Goal: Information Seeking & Learning: Learn about a topic

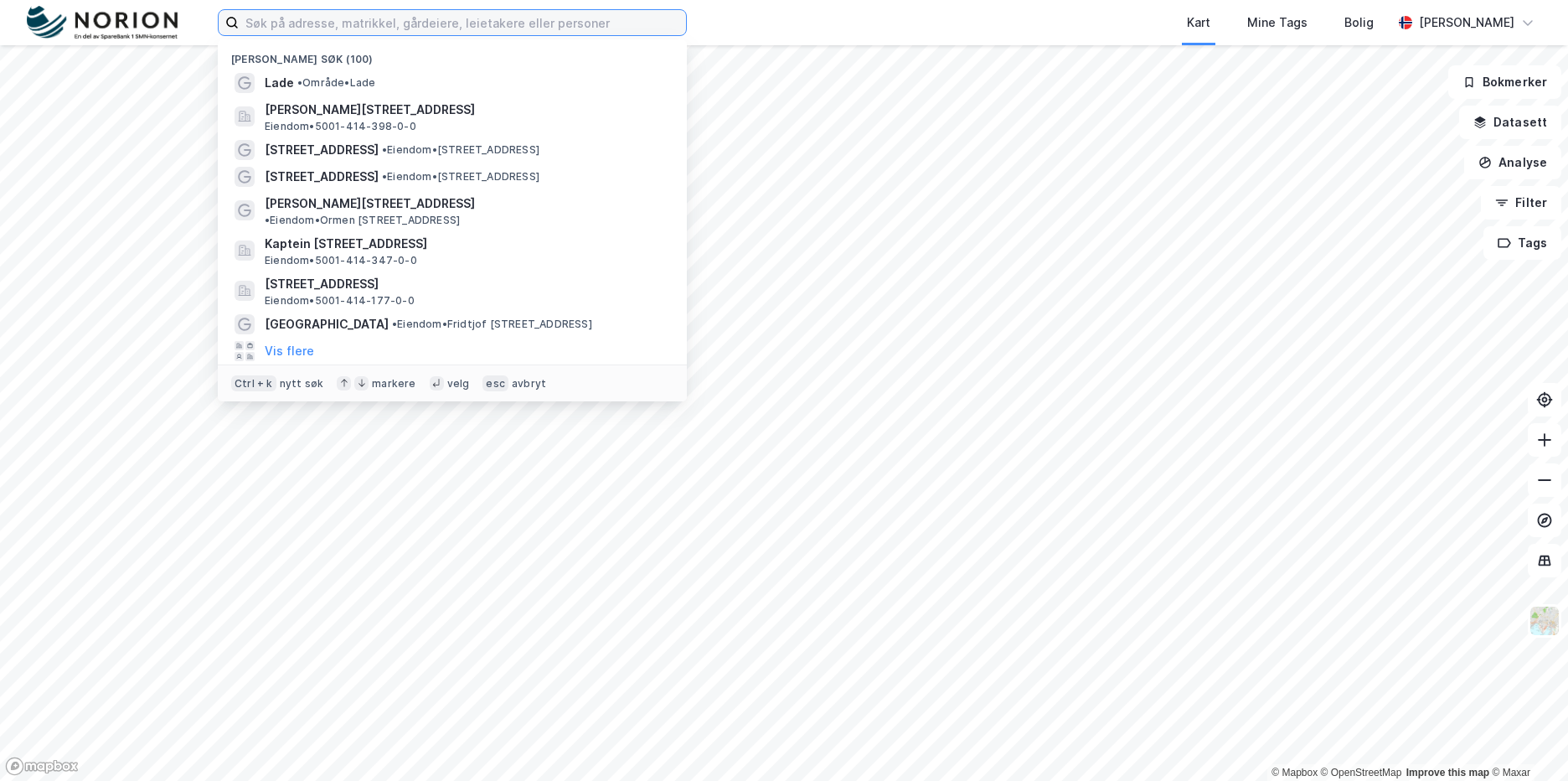
click at [375, 24] on input at bounding box center [462, 23] width 447 height 26
paste input "[STREET_ADDRESS]."
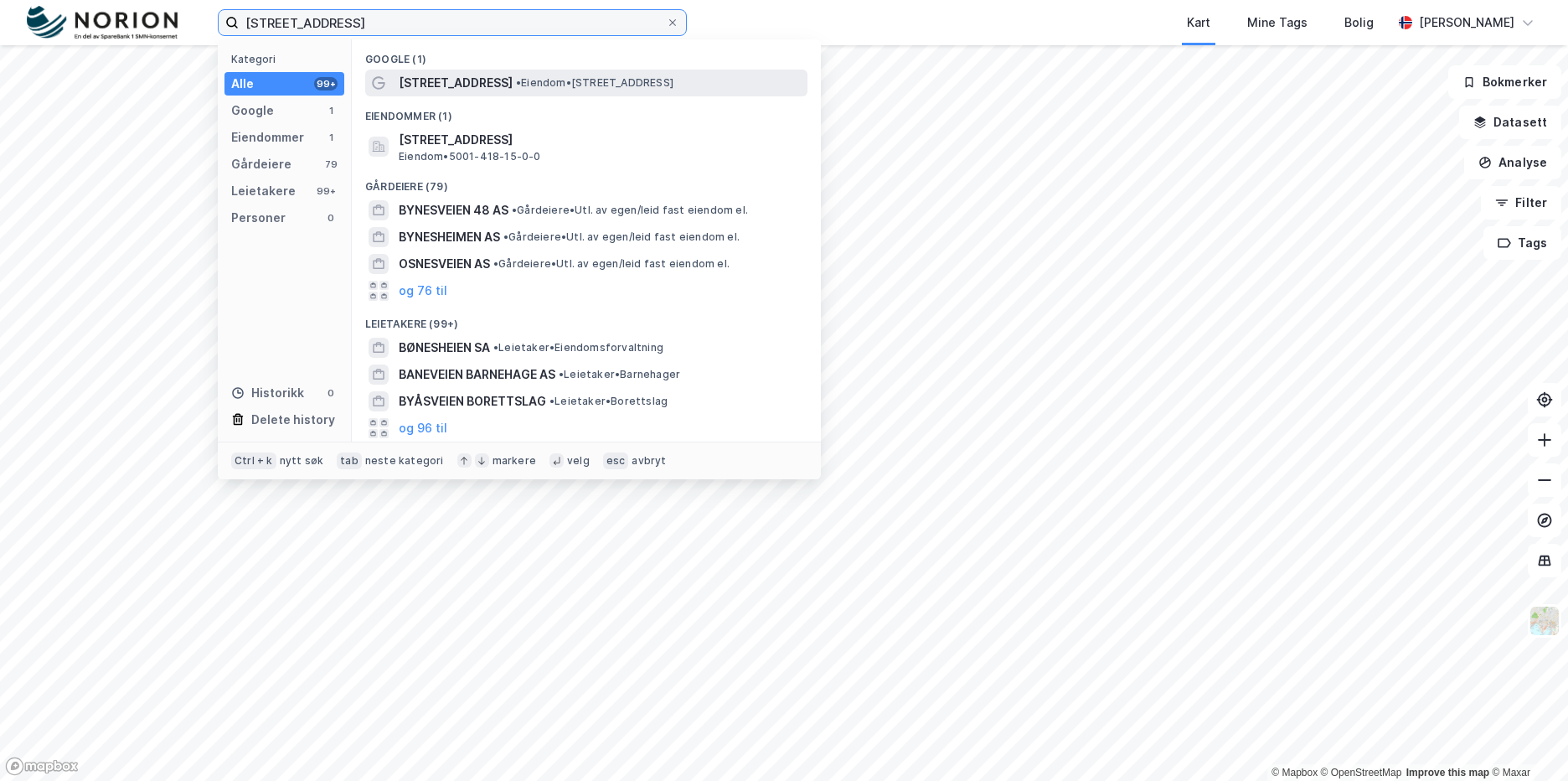
type input "[STREET_ADDRESS]"
click at [443, 71] on div "[STREET_ADDRESS] • Eiendom • [STREET_ADDRESS]" at bounding box center [586, 82] width 442 height 26
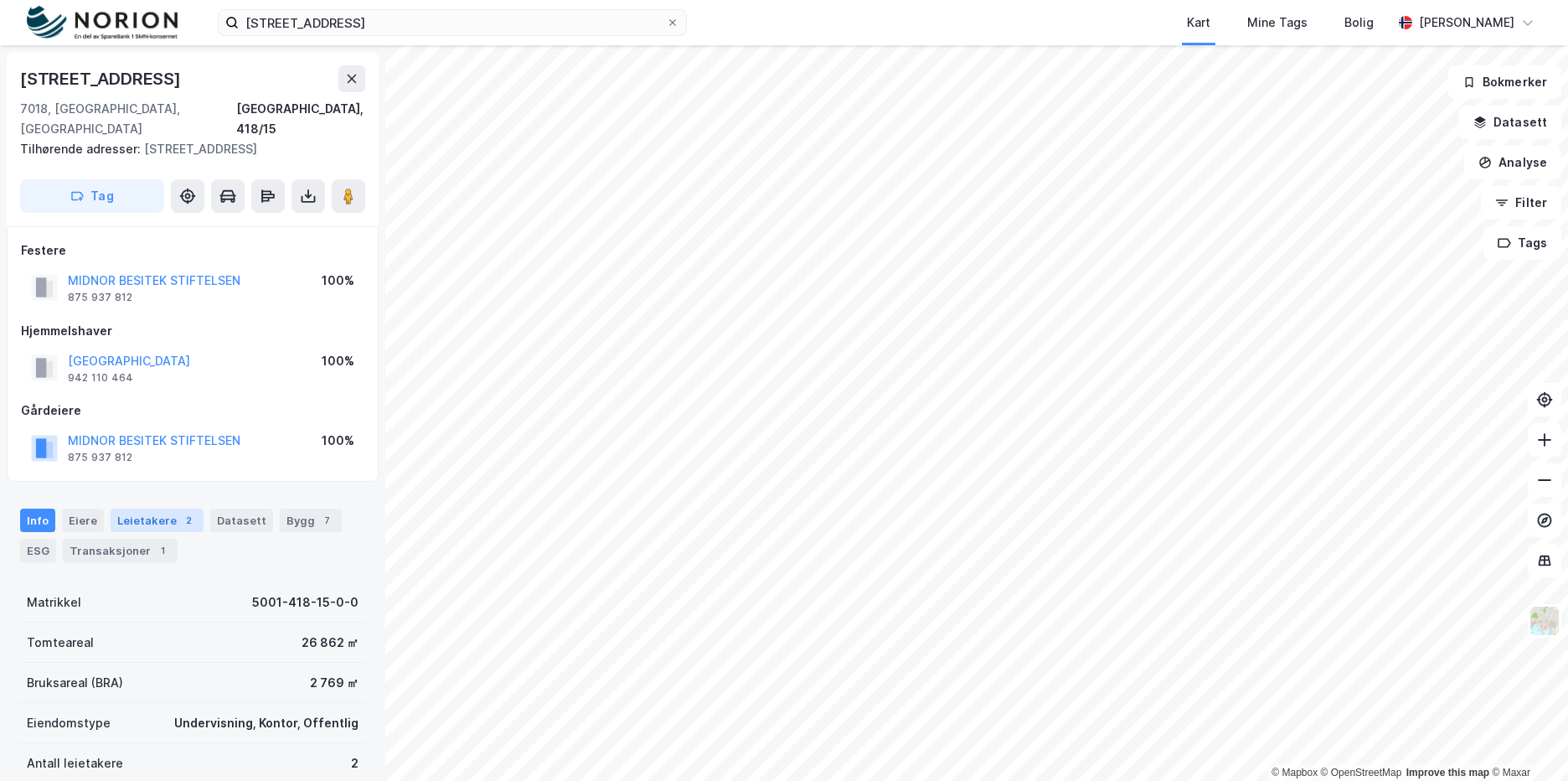
click at [189, 509] on div "Leietakere 2" at bounding box center [157, 520] width 93 height 24
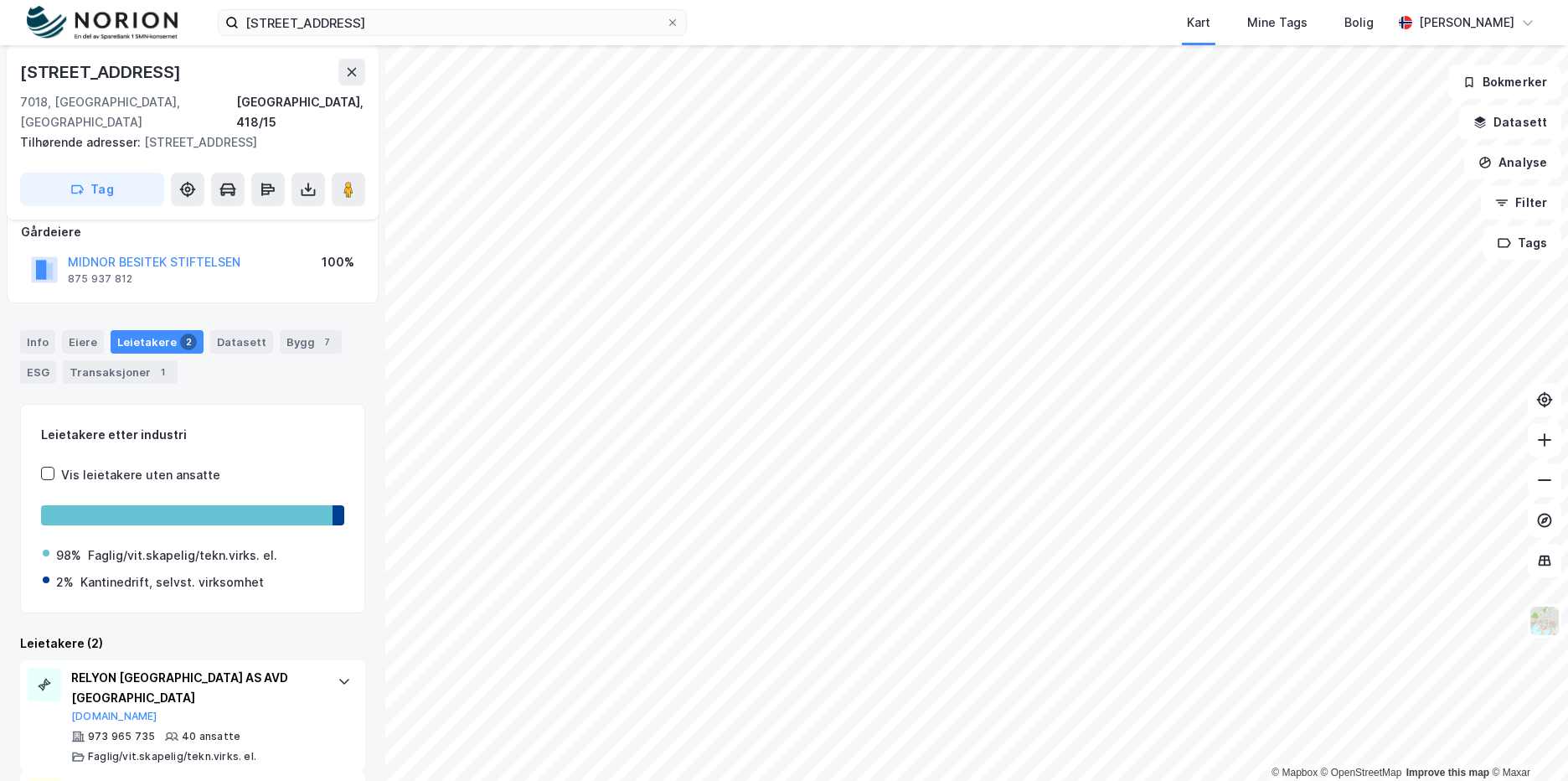
scroll to position [259, 0]
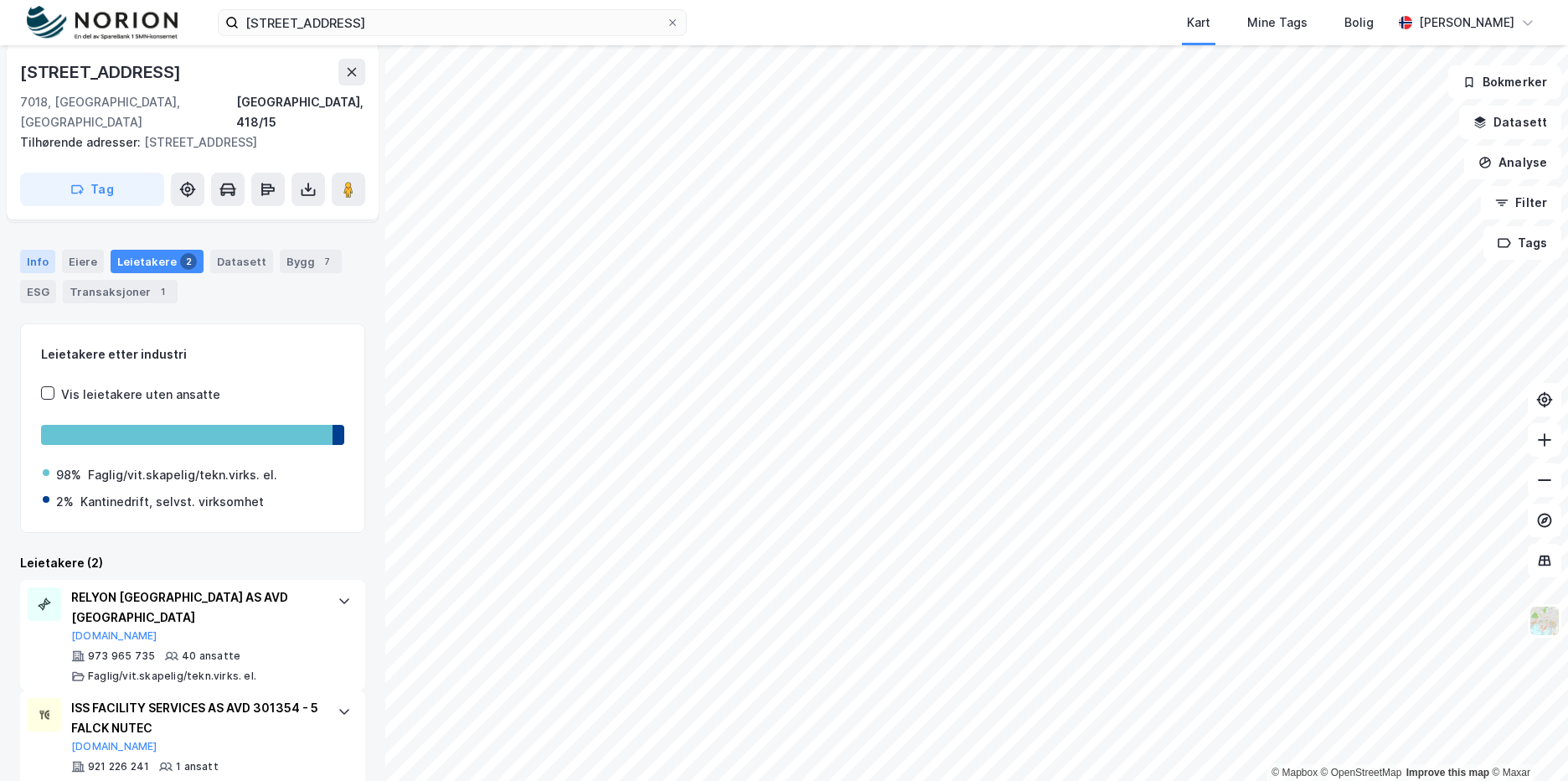
click at [35, 250] on div "Info" at bounding box center [37, 262] width 36 height 24
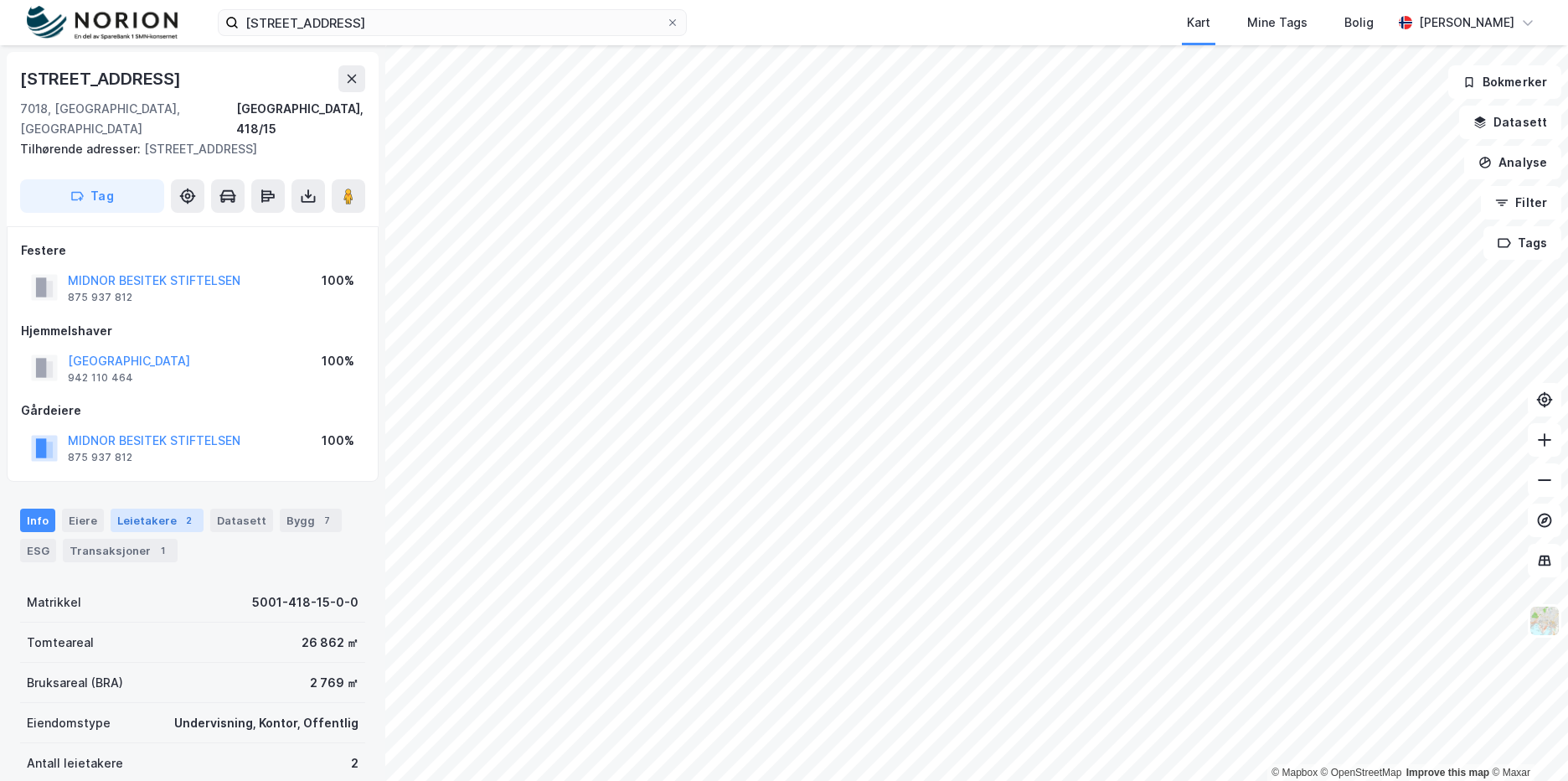
click at [164, 509] on div "Leietakere 2" at bounding box center [157, 520] width 93 height 24
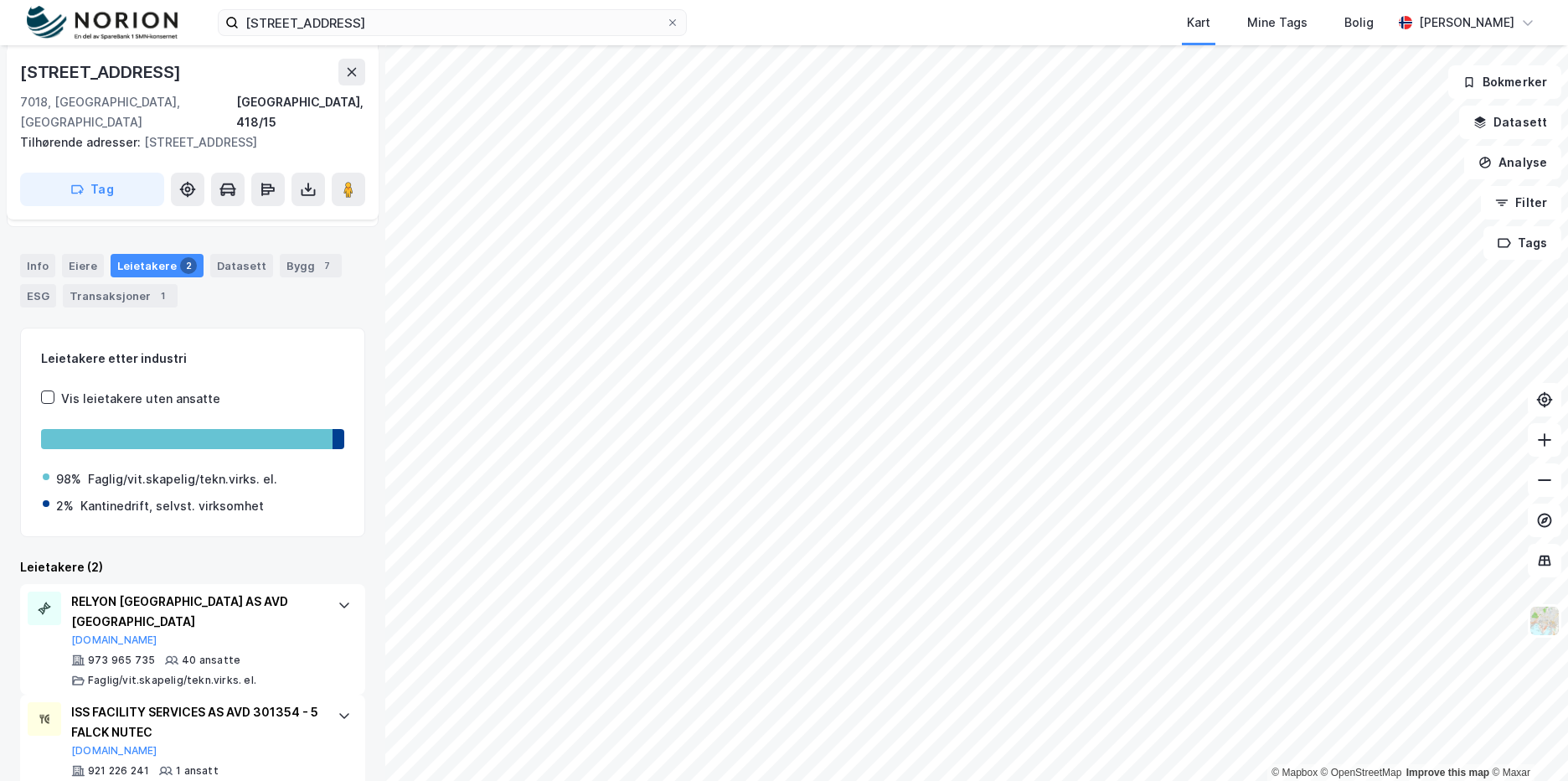
scroll to position [259, 0]
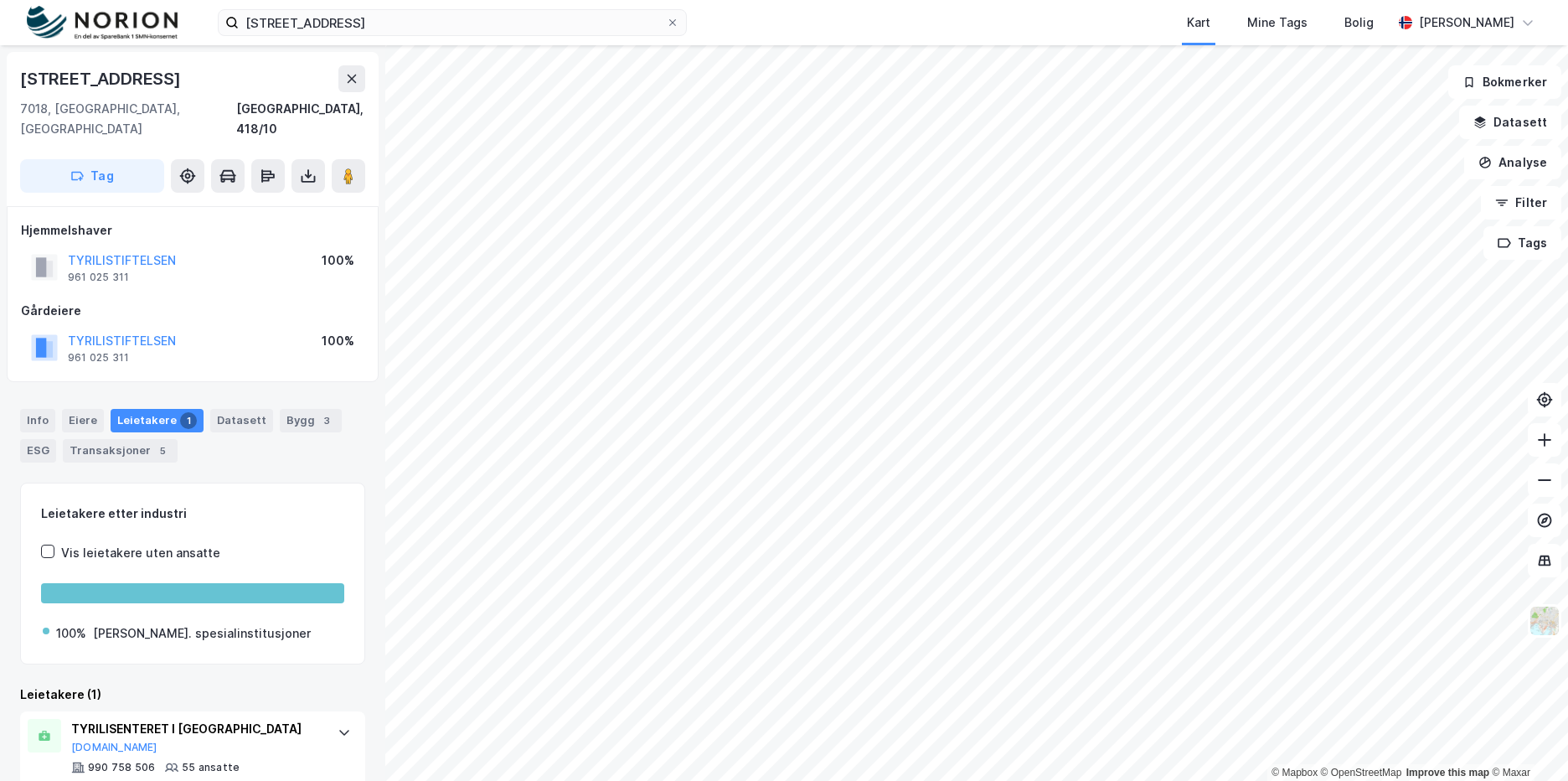
scroll to position [21, 0]
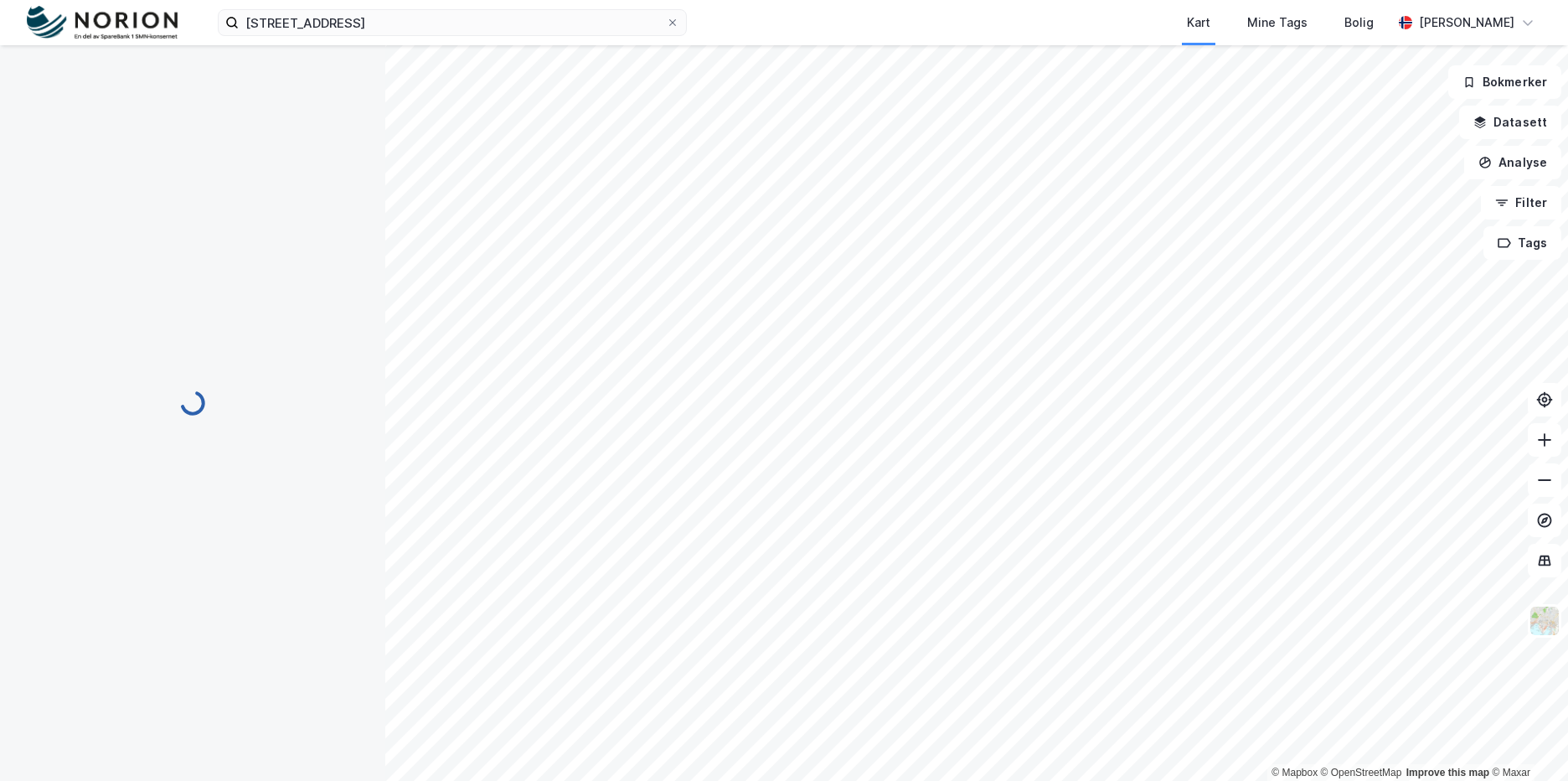
scroll to position [21, 0]
